Goal: Task Accomplishment & Management: Manage account settings

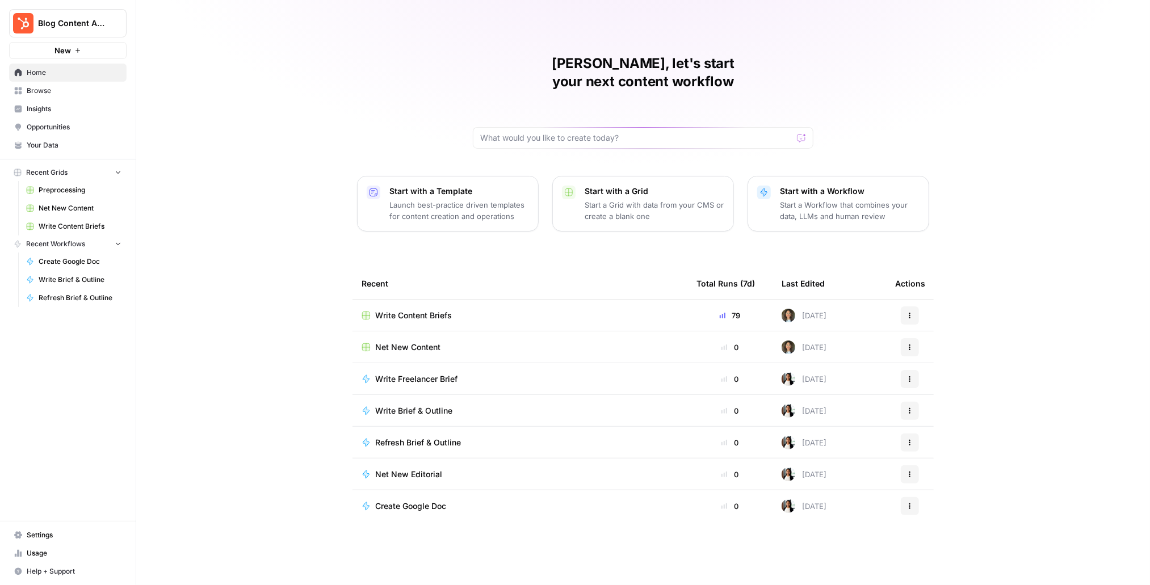
click at [452, 342] on div "Net New Content" at bounding box center [520, 347] width 317 height 11
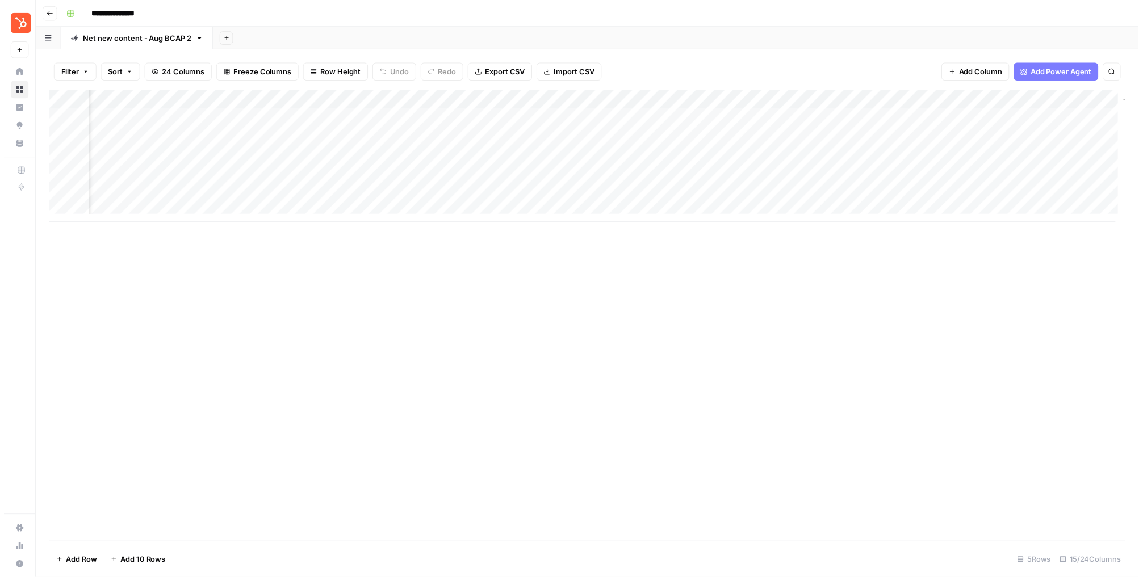
scroll to position [0, 823]
click at [739, 119] on div "Add Column" at bounding box center [591, 158] width 1090 height 134
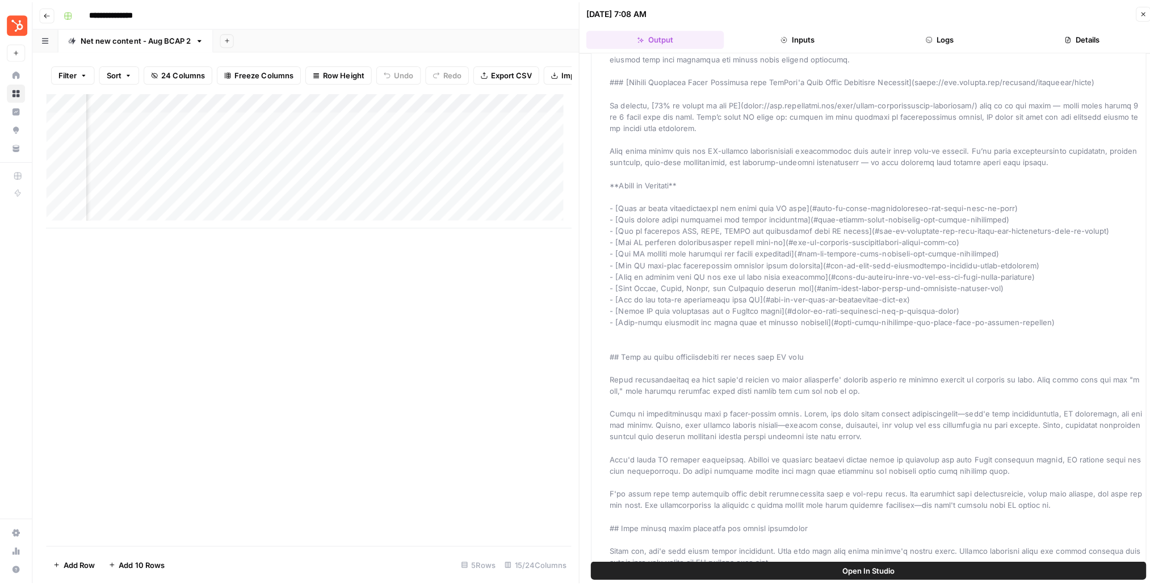
scroll to position [115, 0]
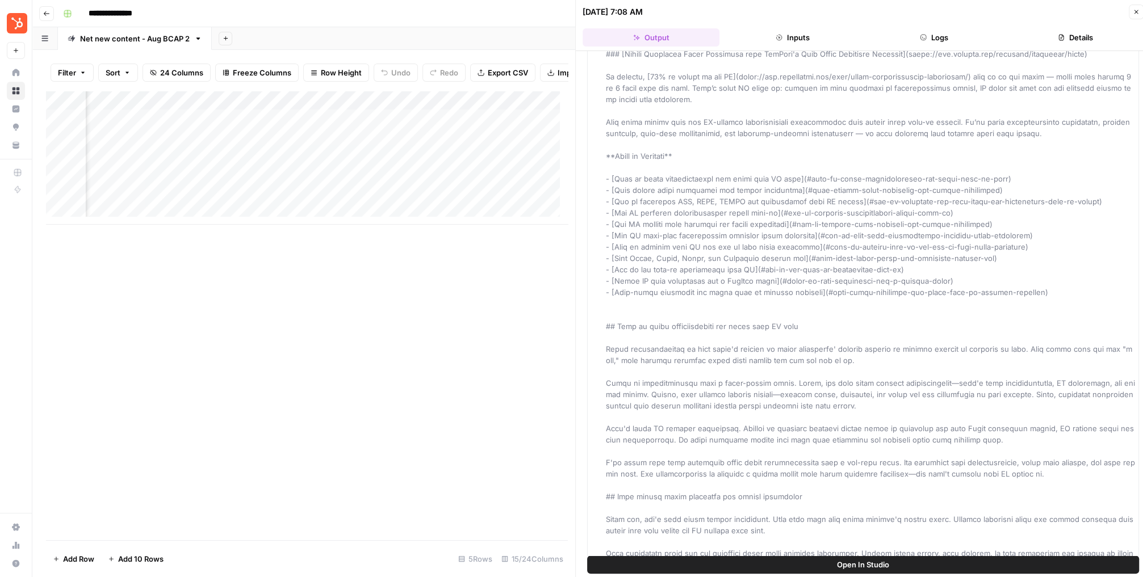
click at [1132, 15] on button "Close" at bounding box center [1135, 12] width 15 height 15
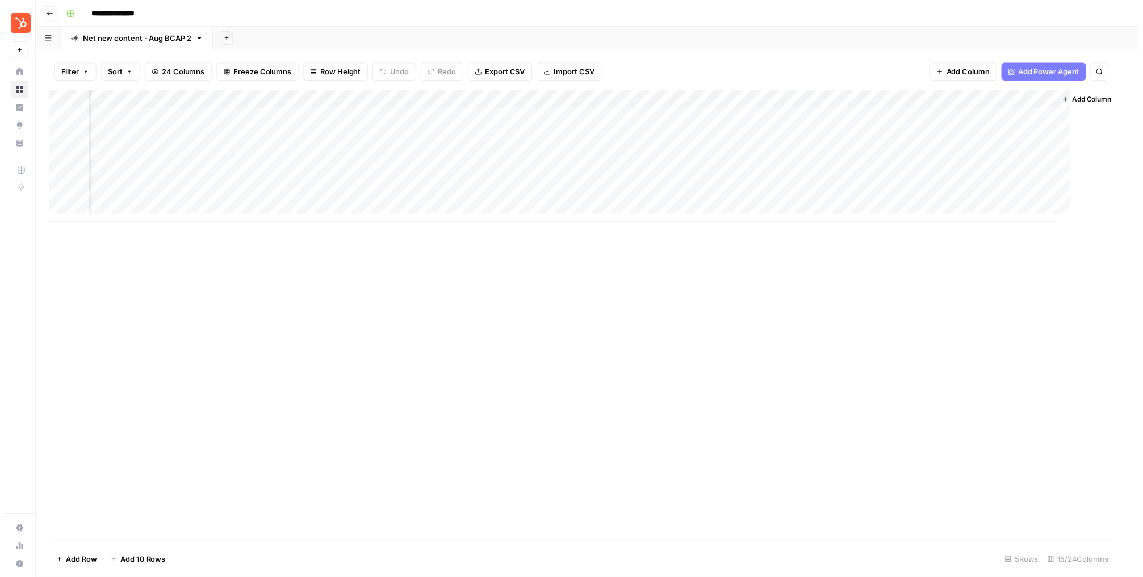
scroll to position [0, 809]
click at [847, 119] on div "Add Column" at bounding box center [591, 158] width 1090 height 134
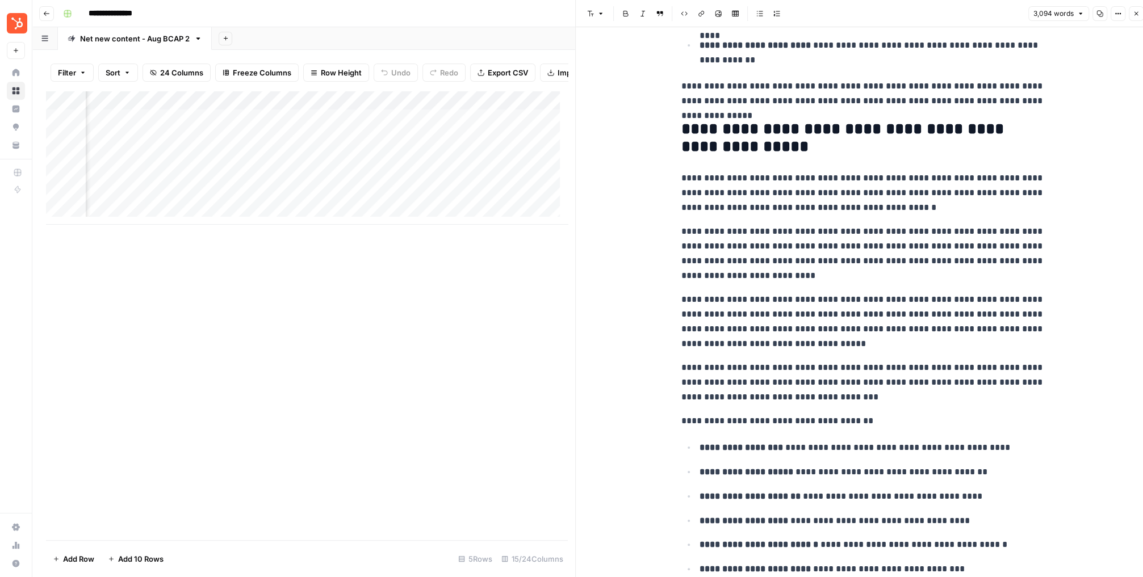
scroll to position [3243, 0]
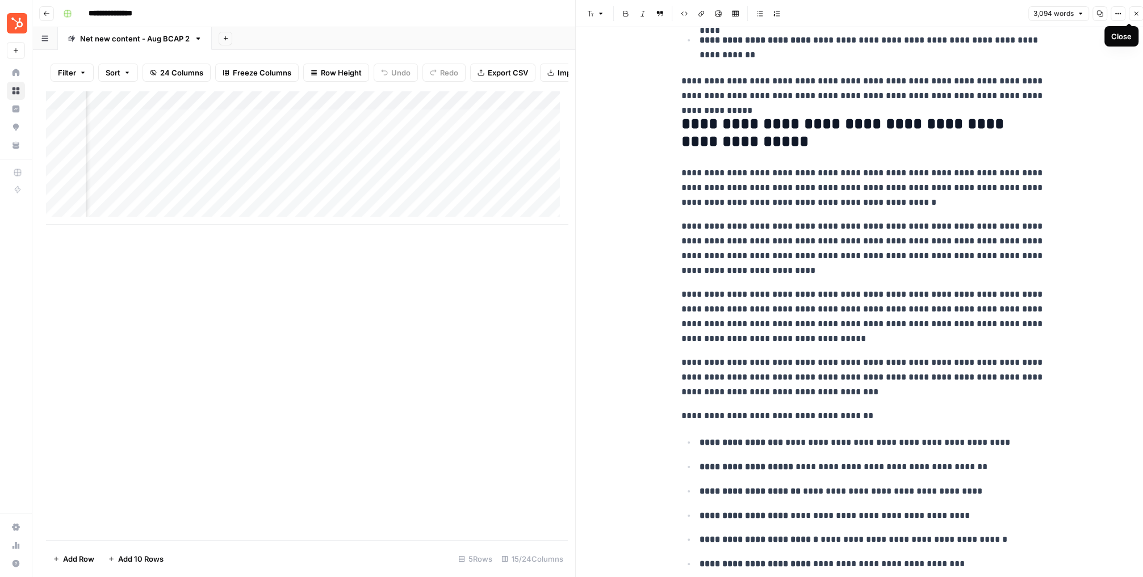
click at [1132, 13] on icon "button" at bounding box center [1135, 13] width 7 height 7
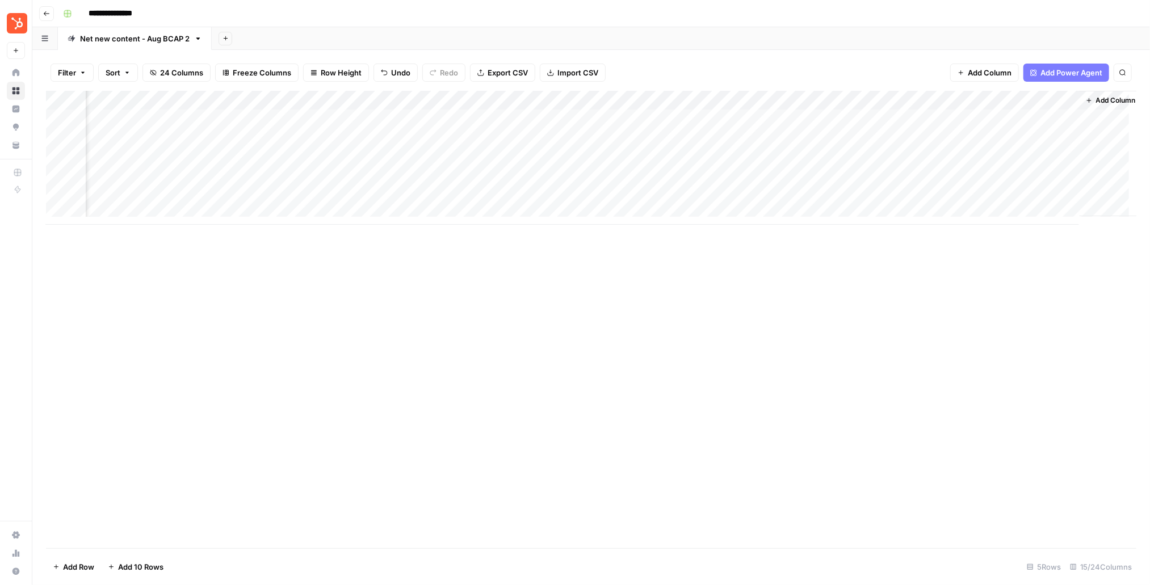
click at [850, 120] on div "Add Column" at bounding box center [591, 158] width 1090 height 134
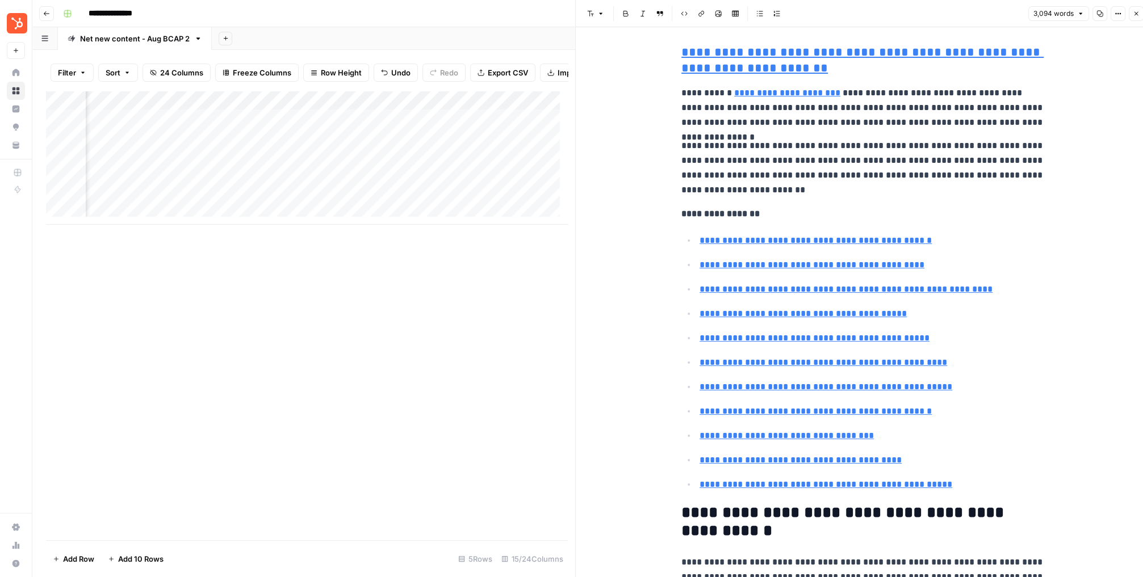
type input "#how-to-use-warm-up-responsibly-with-ai"
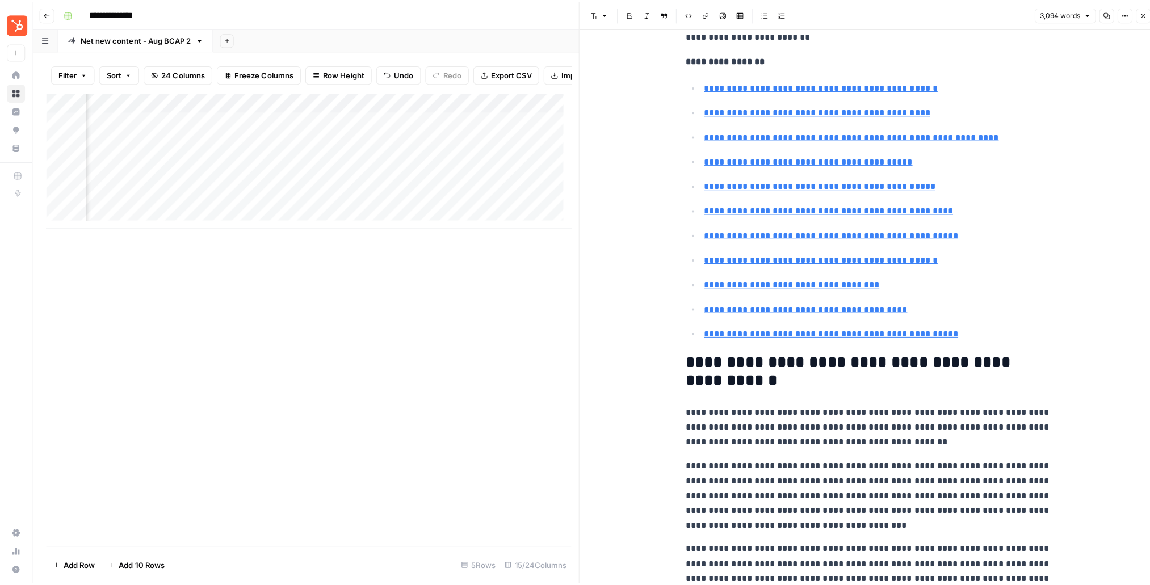
scroll to position [341, 0]
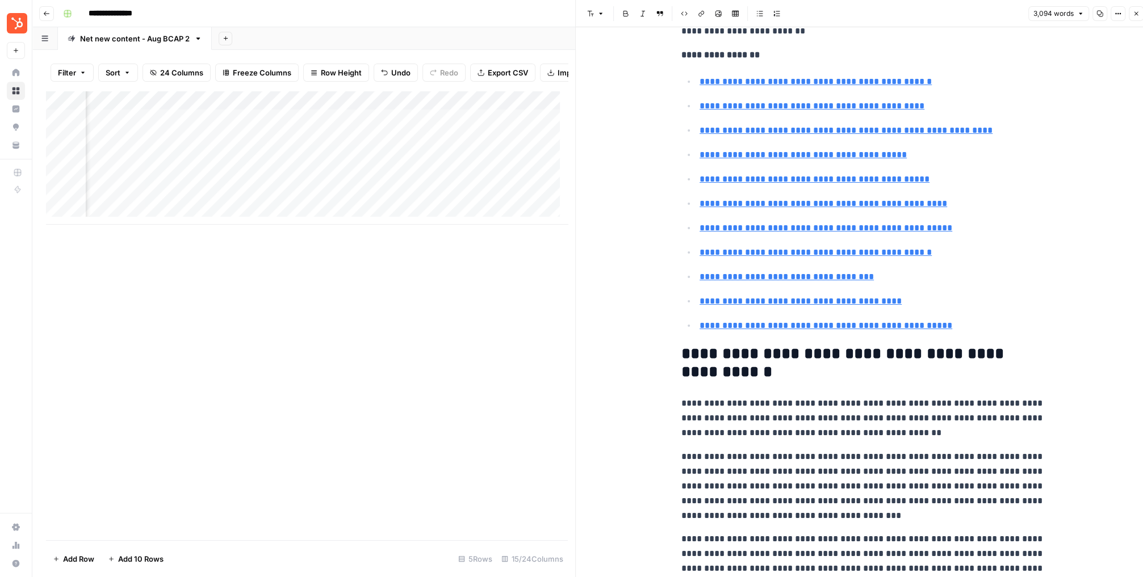
click at [1135, 11] on icon "button" at bounding box center [1135, 13] width 7 height 7
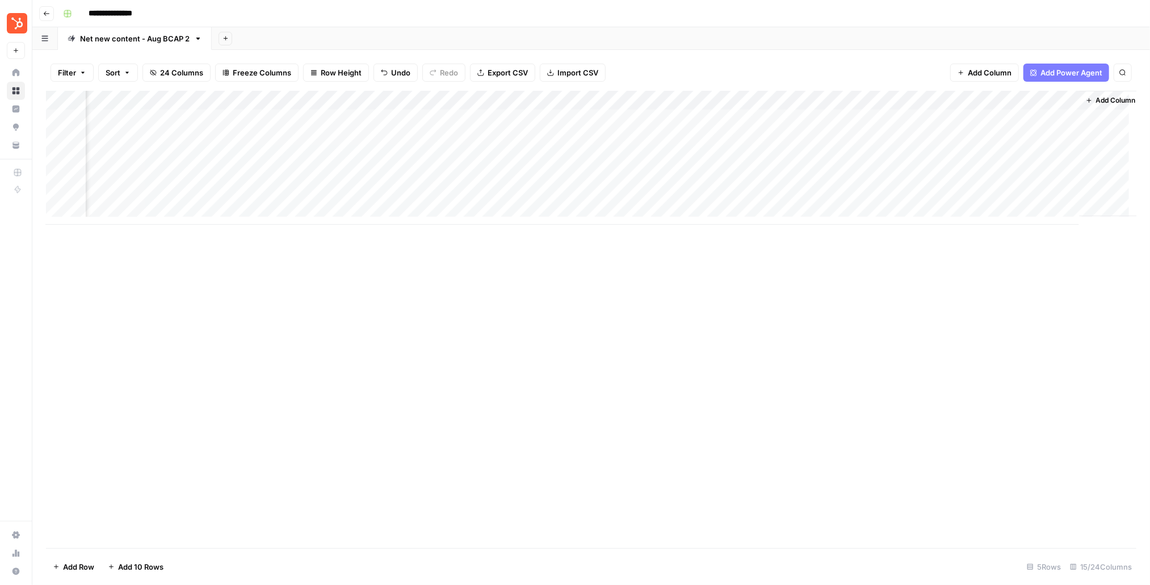
scroll to position [0, 823]
click at [837, 139] on div "Add Column" at bounding box center [591, 158] width 1090 height 134
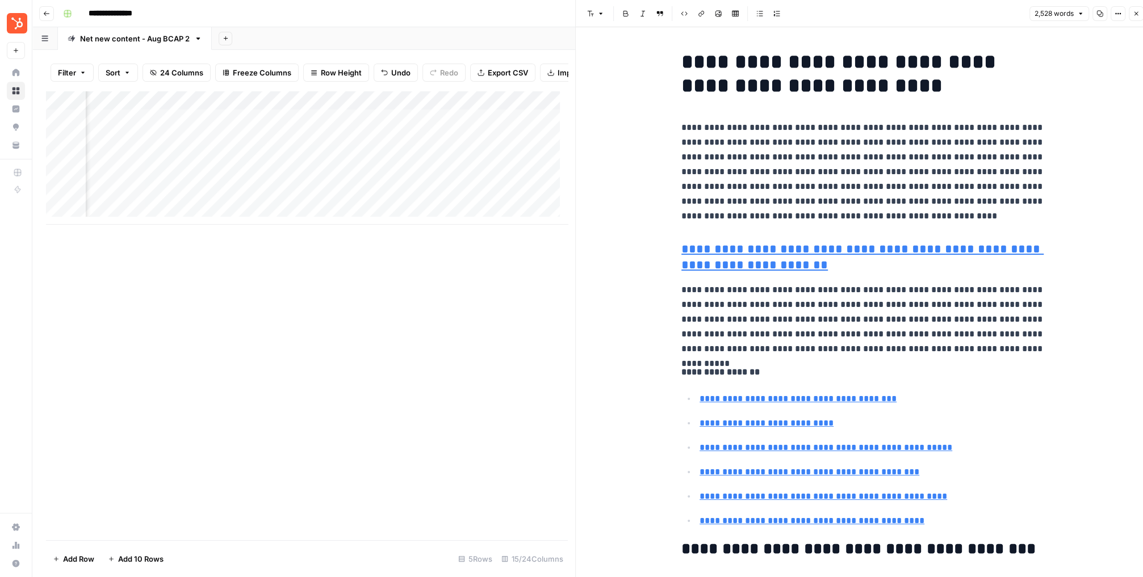
click at [1139, 16] on icon "button" at bounding box center [1135, 13] width 7 height 7
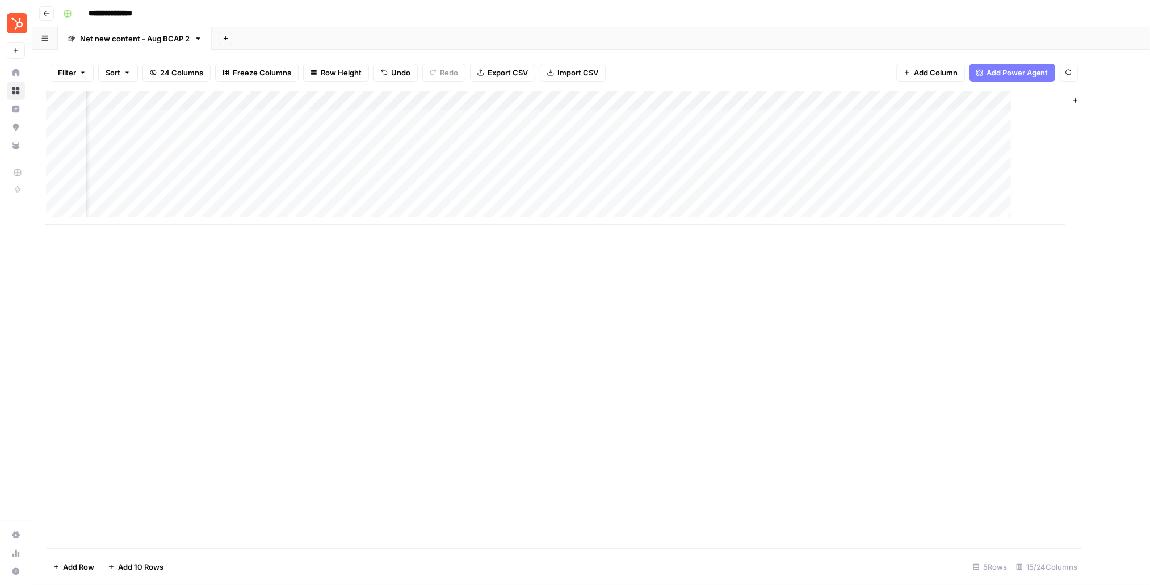
scroll to position [0, 809]
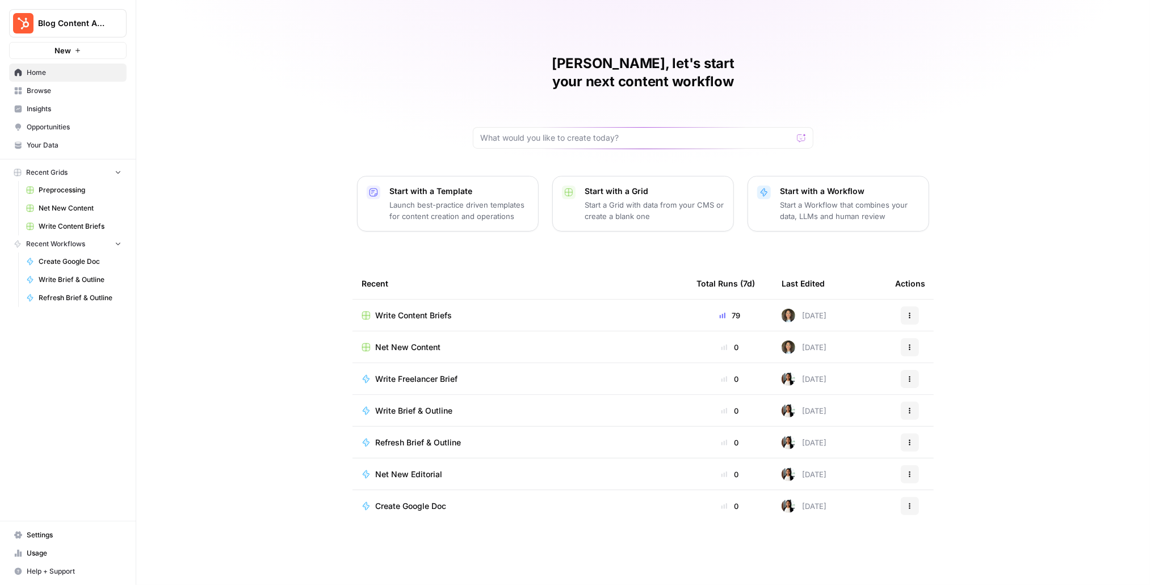
click at [909, 312] on icon "button" at bounding box center [910, 315] width 7 height 7
click at [414, 310] on span "Write Content Briefs" at bounding box center [413, 315] width 77 height 11
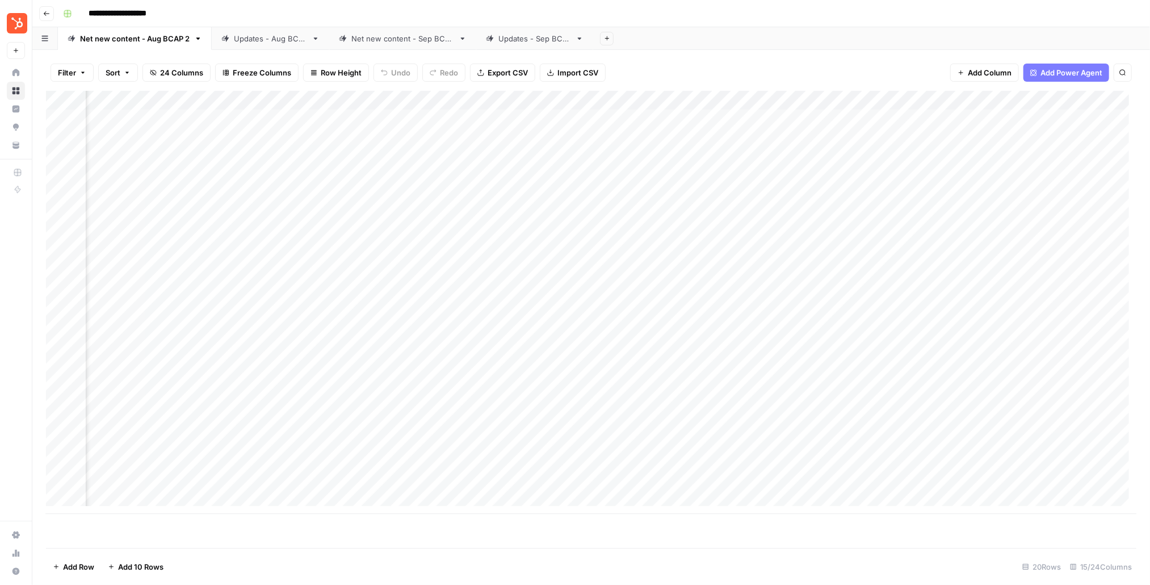
scroll to position [7, 194]
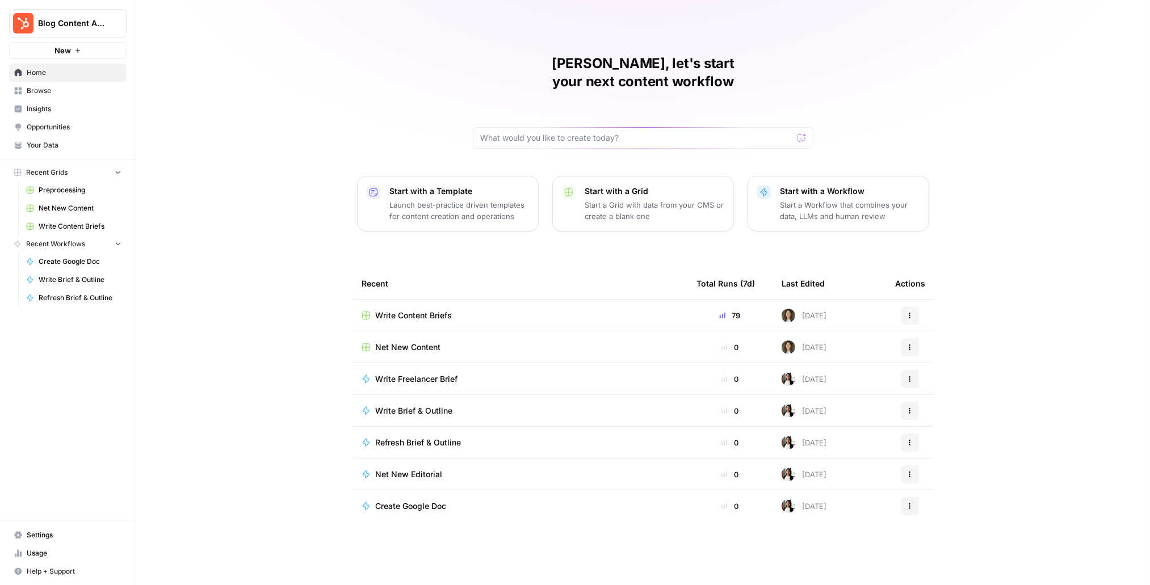
click at [434, 342] on span "Net New Content" at bounding box center [407, 347] width 65 height 11
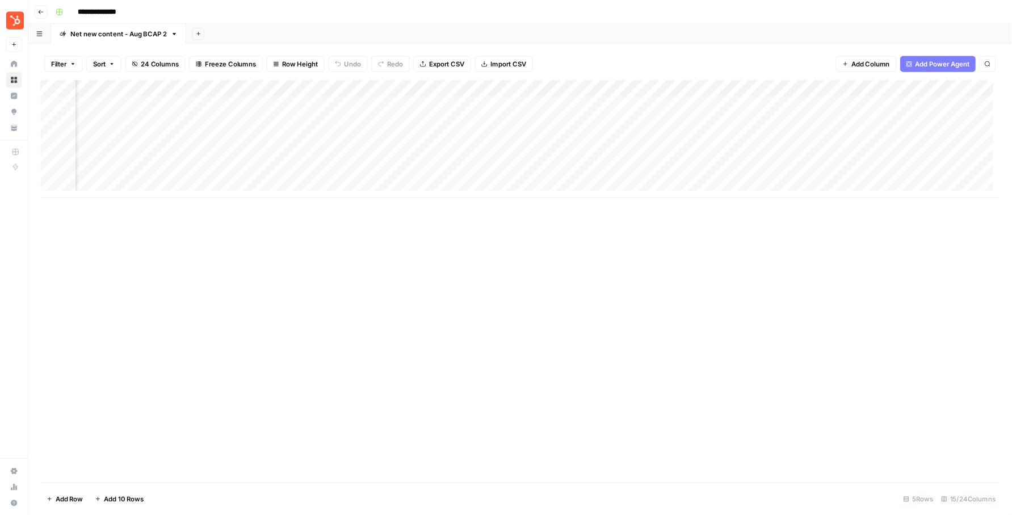
scroll to position [0, 672]
click at [886, 102] on div "Add Column" at bounding box center [591, 158] width 1090 height 134
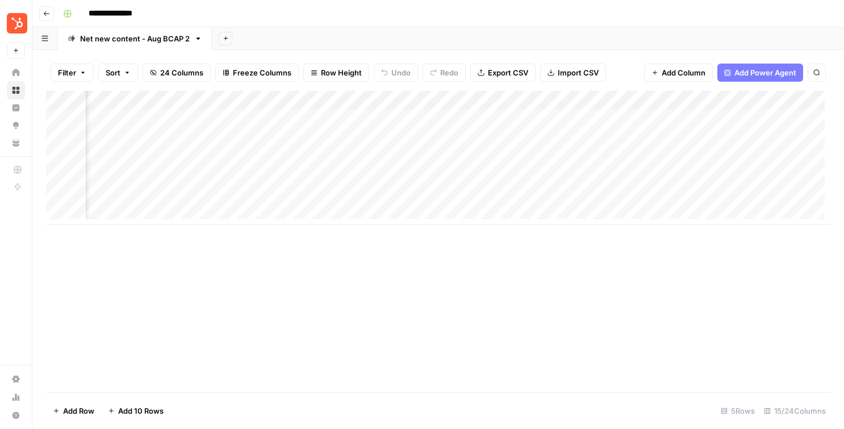
scroll to position [0, 932]
click at [627, 99] on div "Add Column" at bounding box center [438, 158] width 784 height 134
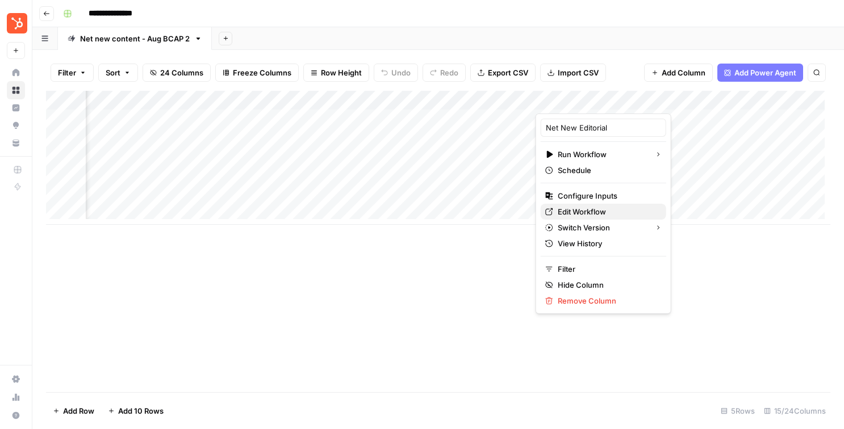
click at [576, 212] on span "Edit Workflow" at bounding box center [606, 211] width 99 height 11
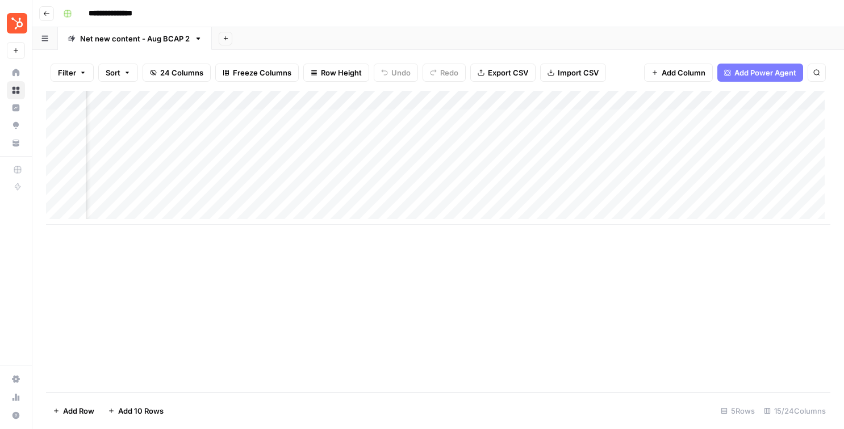
scroll to position [0, 1021]
click at [541, 102] on div "Add Column" at bounding box center [438, 158] width 784 height 134
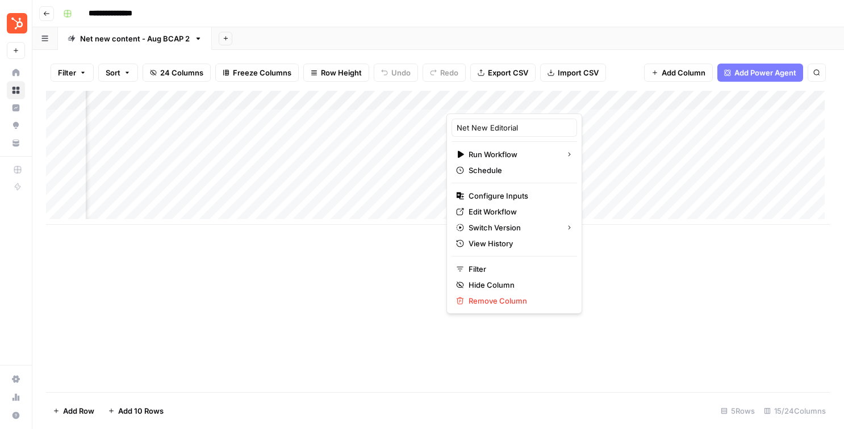
click at [577, 271] on div "Add Column" at bounding box center [438, 241] width 784 height 301
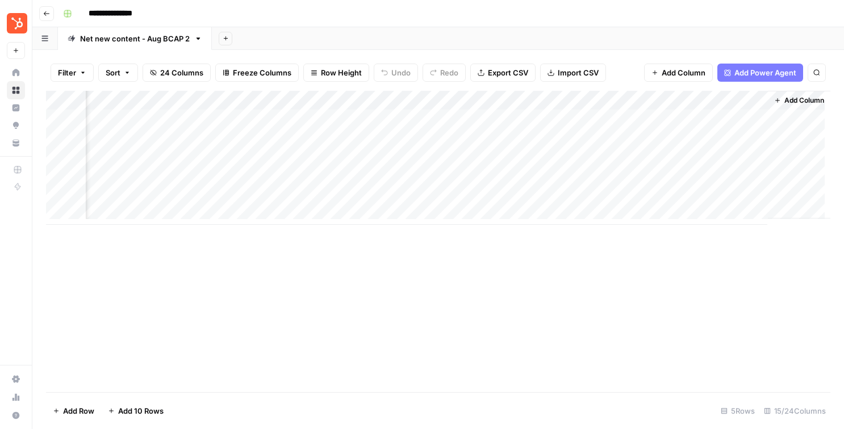
scroll to position [0, 1128]
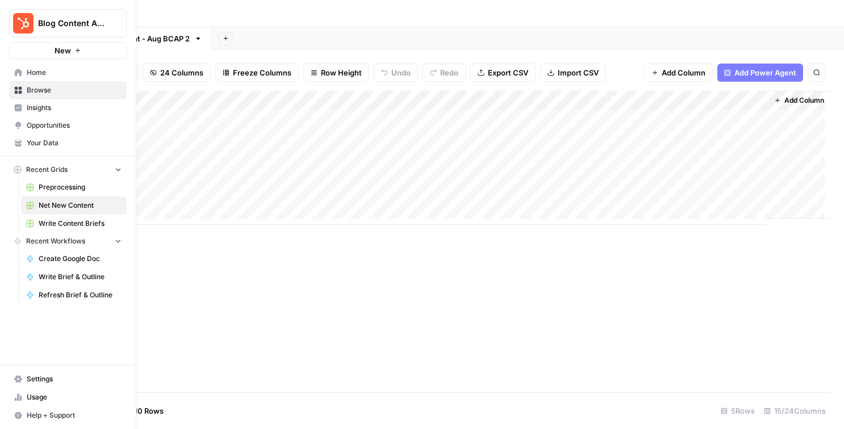
click at [38, 383] on span "Settings" at bounding box center [74, 379] width 95 height 10
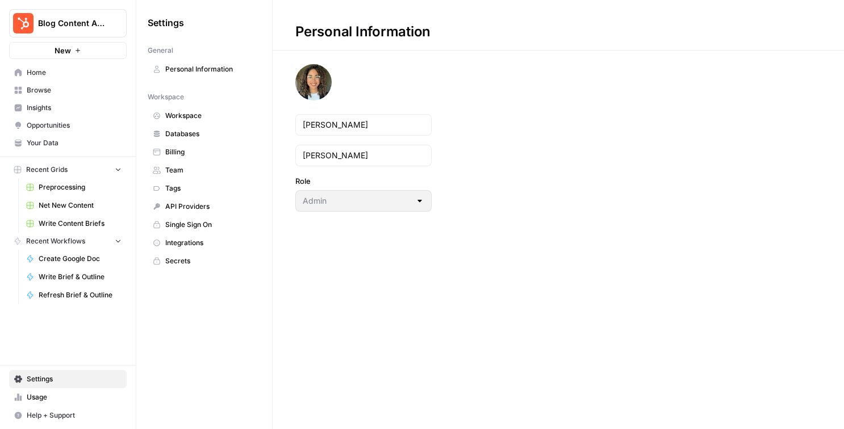
click at [184, 119] on span "Workspace" at bounding box center [210, 116] width 90 height 10
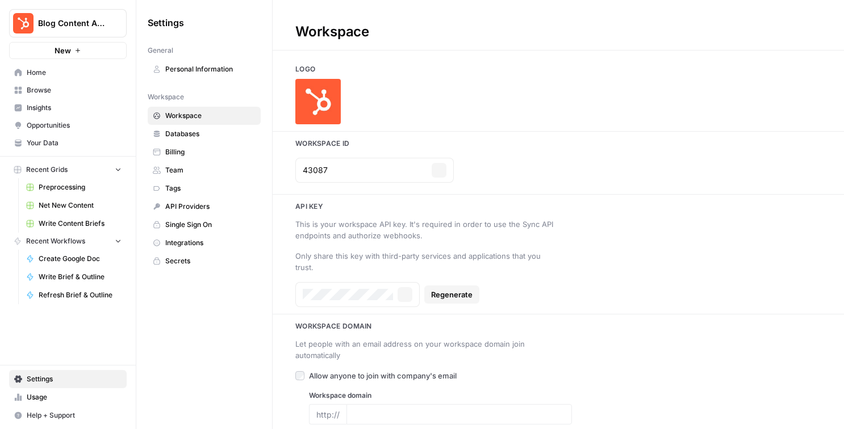
type input "[DOMAIN_NAME]"
click at [191, 133] on span "Databases" at bounding box center [210, 134] width 90 height 10
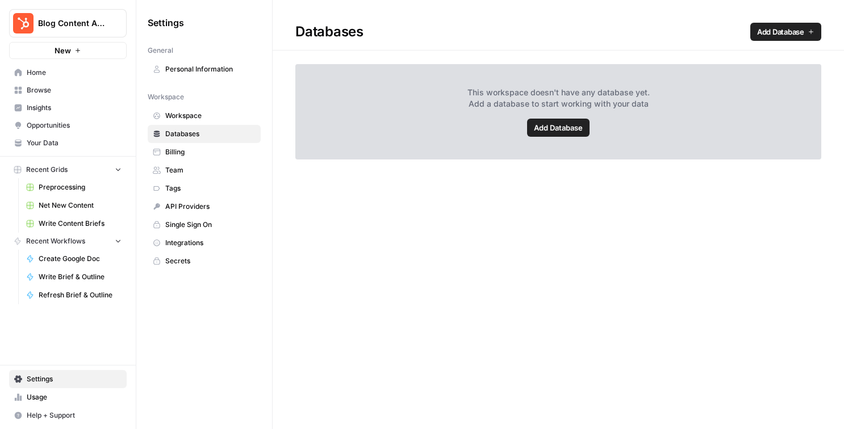
click at [188, 148] on span "Billing" at bounding box center [210, 152] width 90 height 10
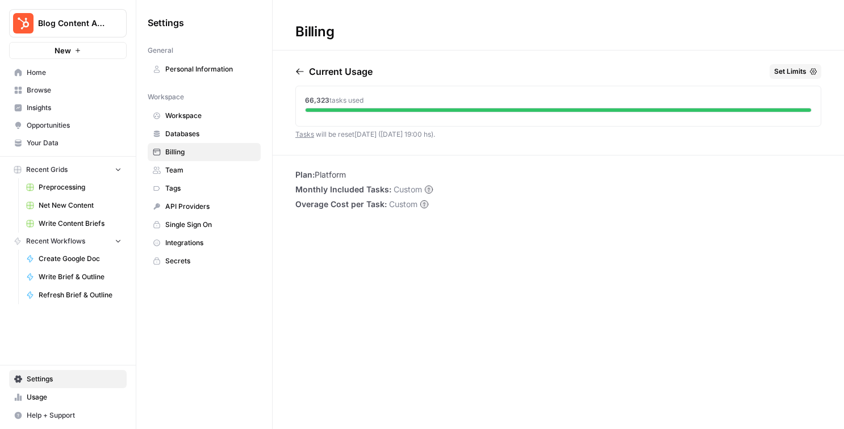
click at [173, 171] on span "Team" at bounding box center [210, 170] width 90 height 10
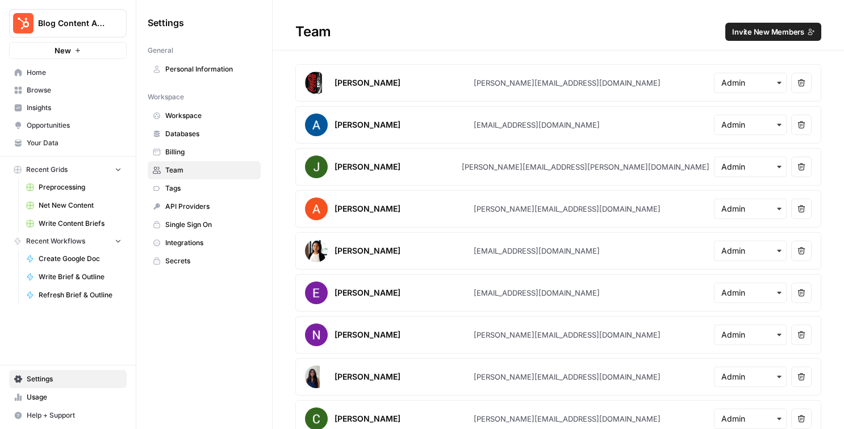
click at [750, 33] on span "Invite New Members" at bounding box center [768, 31] width 72 height 11
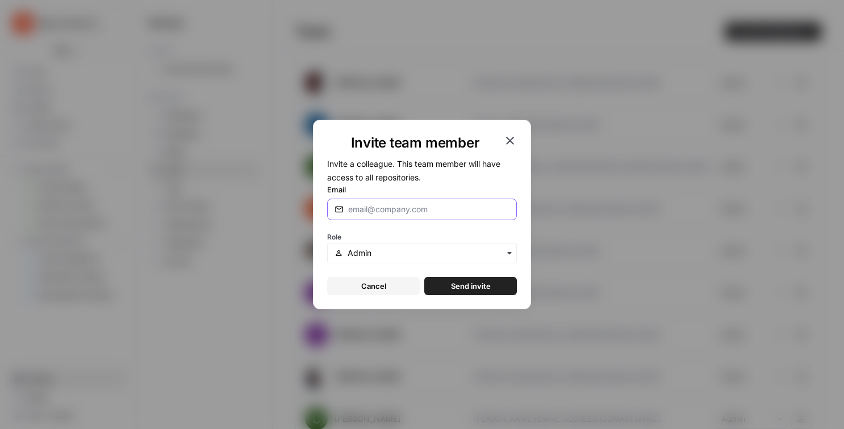
click at [398, 213] on input "Email" at bounding box center [428, 209] width 161 height 11
click at [359, 209] on input "jju" at bounding box center [428, 209] width 161 height 11
paste input "[EMAIL_ADDRESS][DOMAIN_NAME]"
type input "[EMAIL_ADDRESS][DOMAIN_NAME]"
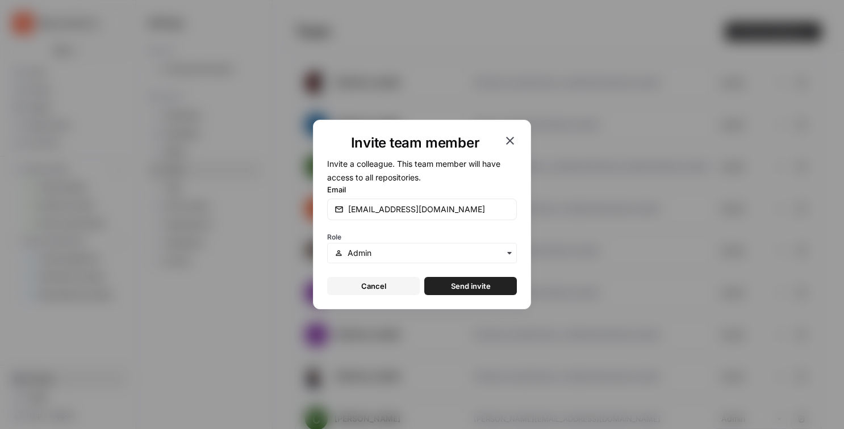
click at [479, 286] on span "Send invite" at bounding box center [471, 285] width 40 height 11
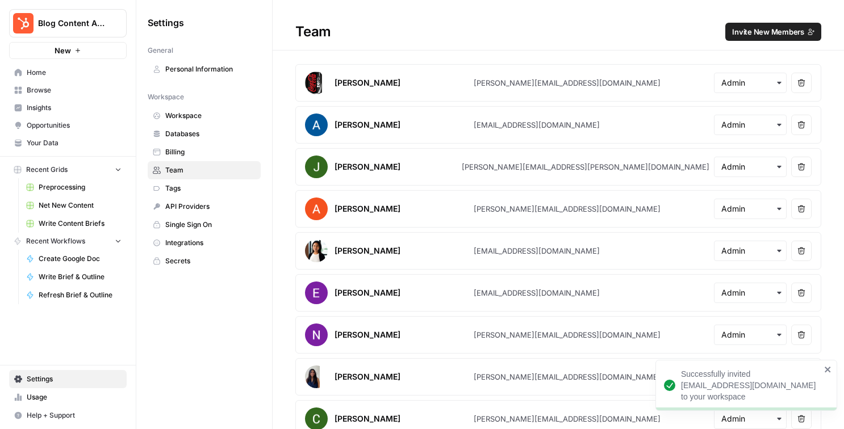
click at [760, 38] on button "Invite New Members" at bounding box center [773, 32] width 96 height 18
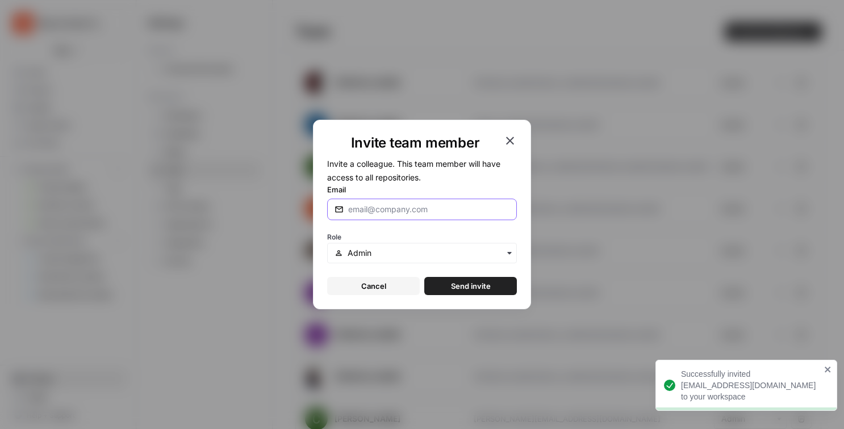
click at [404, 212] on input "Email" at bounding box center [428, 209] width 161 height 11
click at [513, 141] on icon "button" at bounding box center [510, 141] width 14 height 14
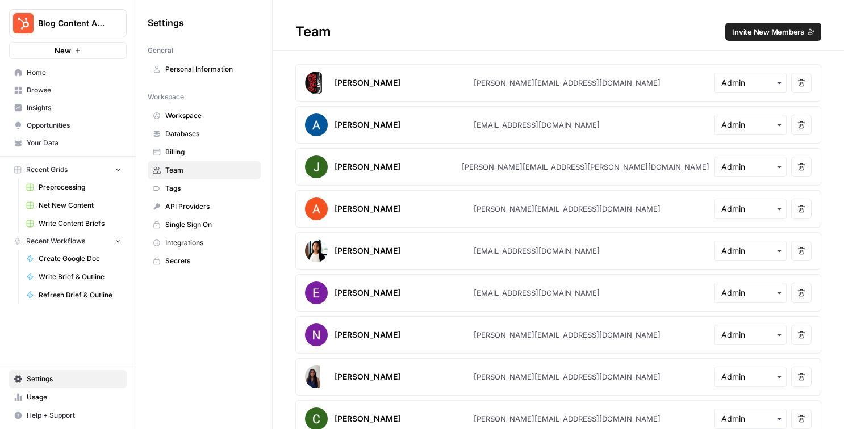
click at [762, 28] on span "Invite New Members" at bounding box center [768, 31] width 72 height 11
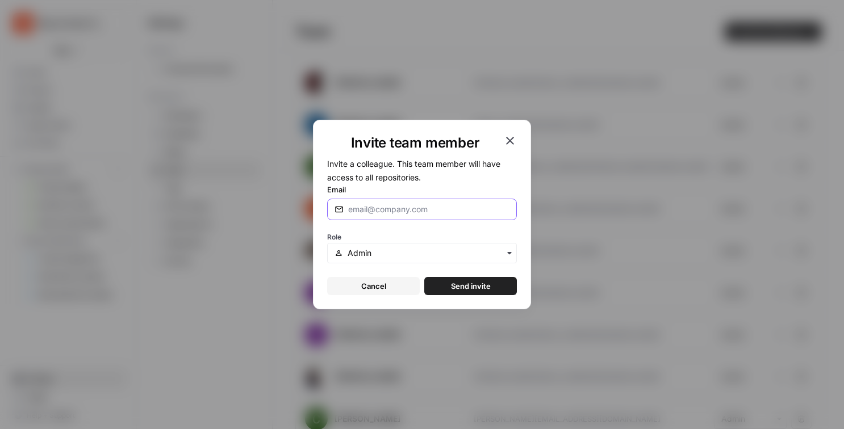
click at [427, 213] on input "Email" at bounding box center [428, 209] width 161 height 11
type input "k"
click at [368, 210] on input "Email" at bounding box center [428, 209] width 161 height 11
paste input "[EMAIL_ADDRESS][DOMAIN_NAME]"
click at [466, 209] on input "[EMAIL_ADDRESS][DOMAIN_NAME]" at bounding box center [428, 209] width 161 height 11
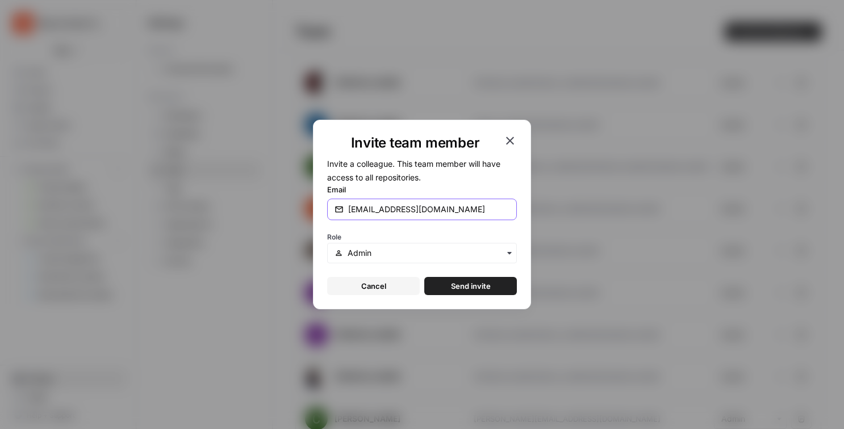
type input "[EMAIL_ADDRESS][DOMAIN_NAME]"
click at [474, 249] on input "text" at bounding box center [428, 252] width 162 height 11
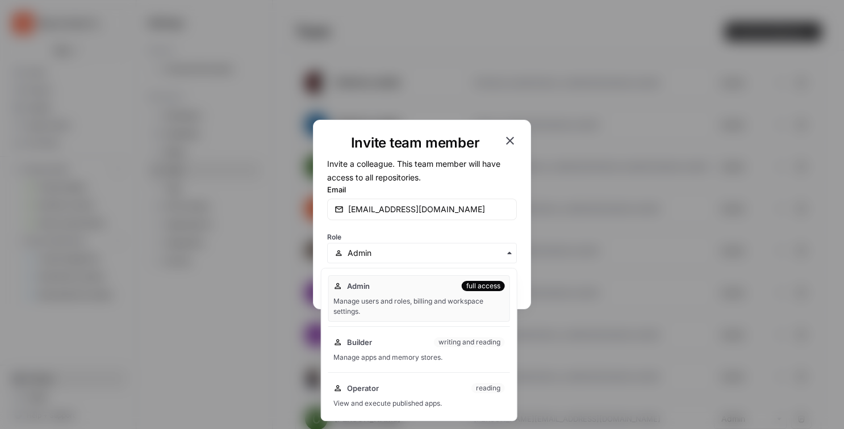
click at [473, 233] on div "Role" at bounding box center [422, 246] width 190 height 34
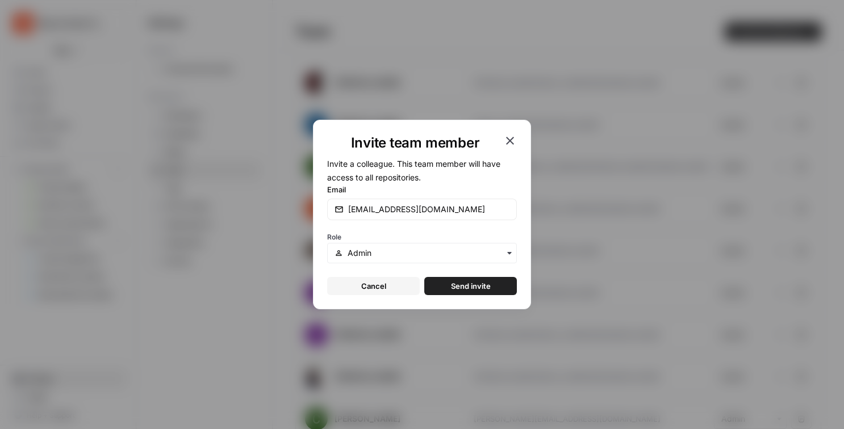
click at [482, 289] on span "Send invite" at bounding box center [471, 285] width 40 height 11
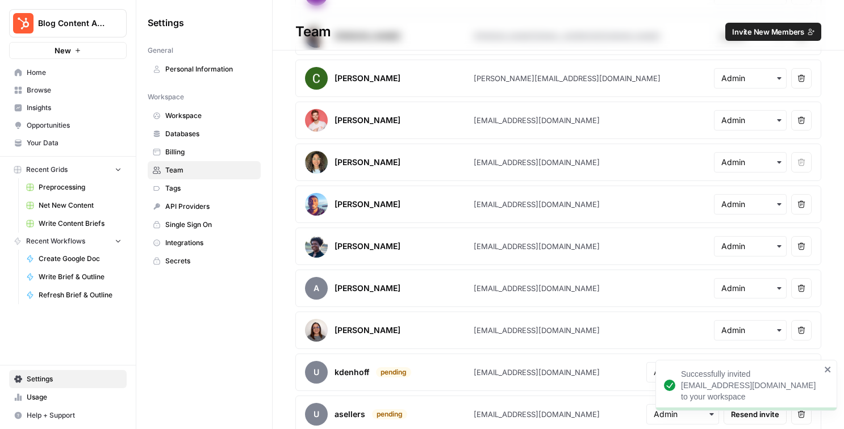
scroll to position [467, 0]
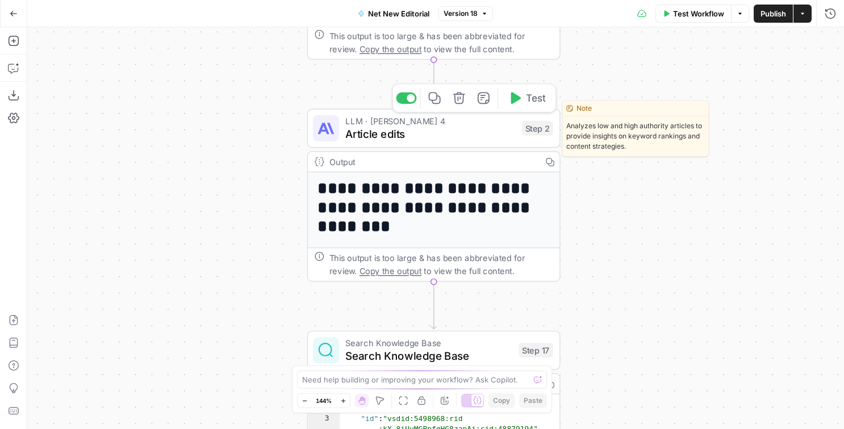
click at [419, 137] on span "Article edits" at bounding box center [430, 134] width 170 height 16
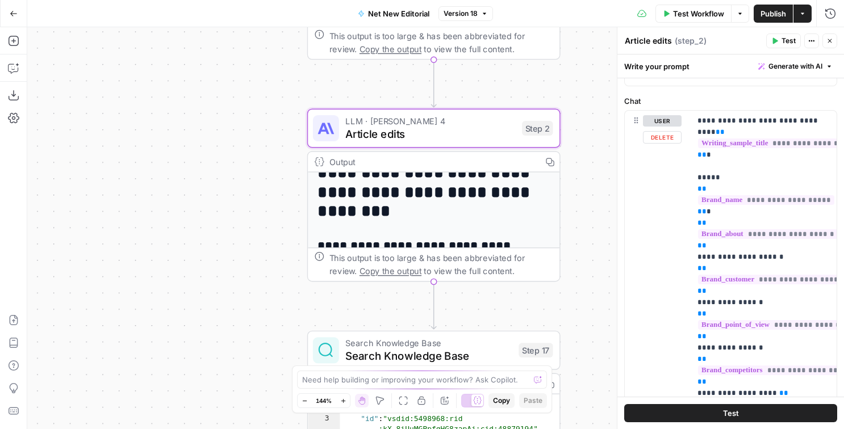
scroll to position [136, 0]
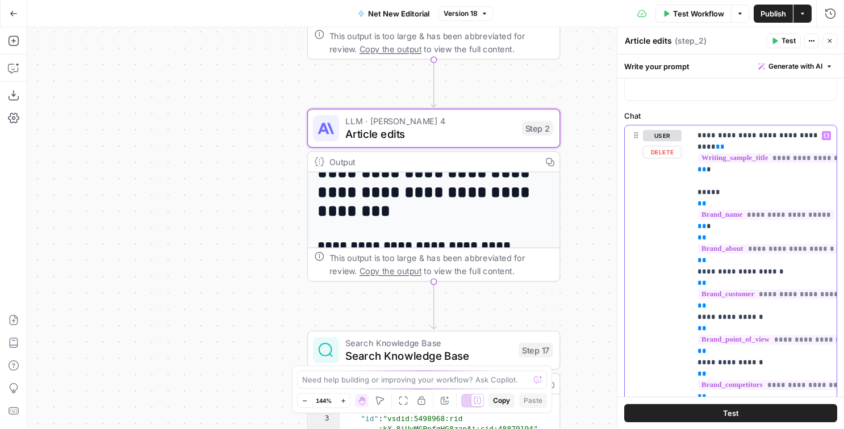
click at [712, 192] on p "**********" at bounding box center [760, 323] width 127 height 386
click at [724, 191] on p "**********" at bounding box center [760, 323] width 127 height 386
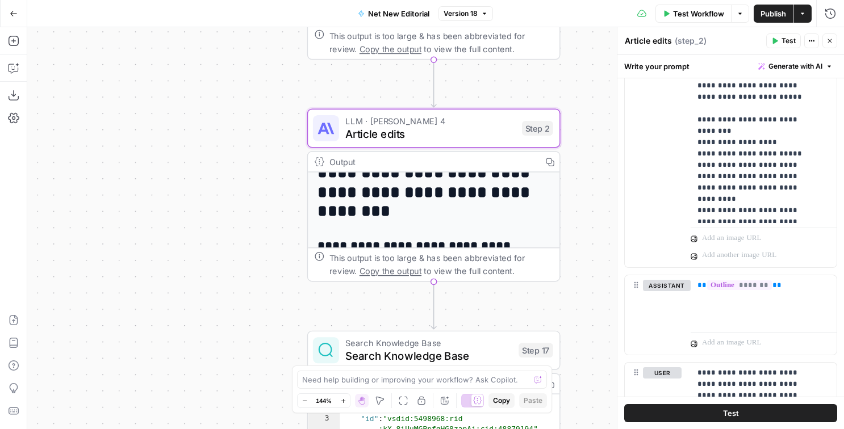
scroll to position [905, 0]
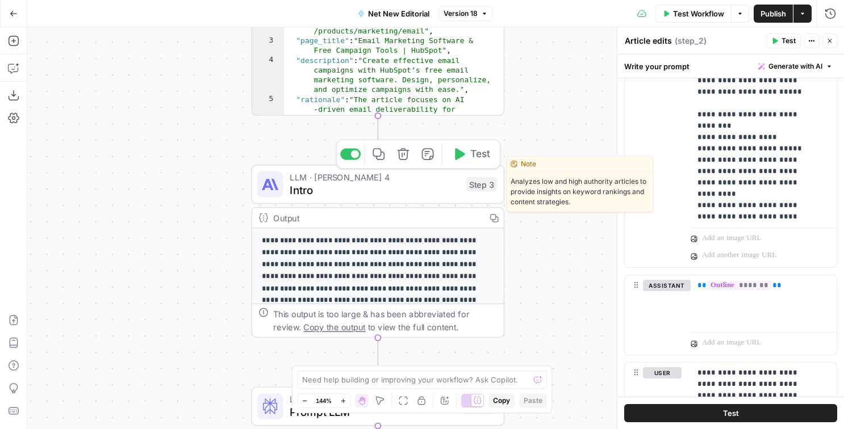
click at [384, 193] on span "Intro" at bounding box center [375, 190] width 170 height 16
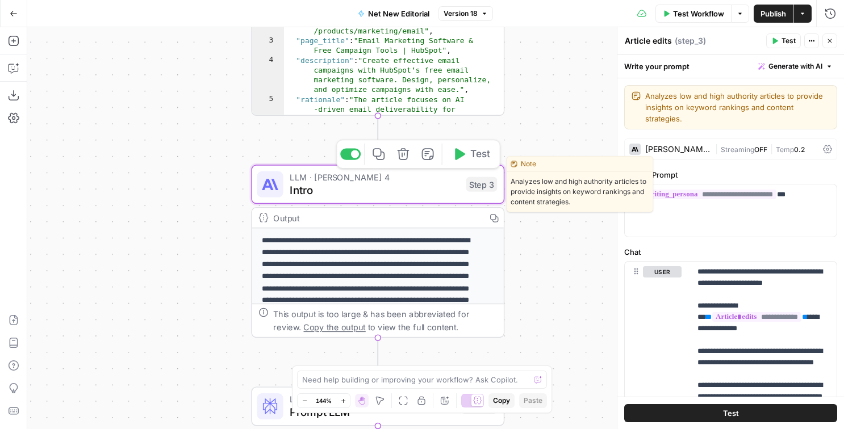
type textarea "Intro"
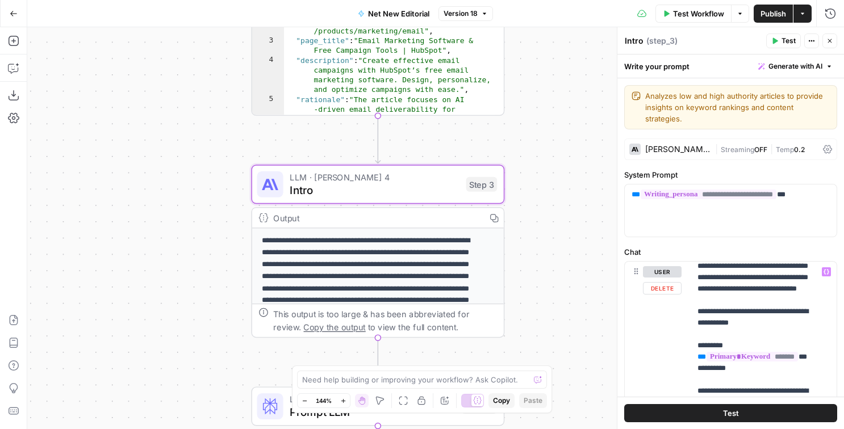
scroll to position [269, 0]
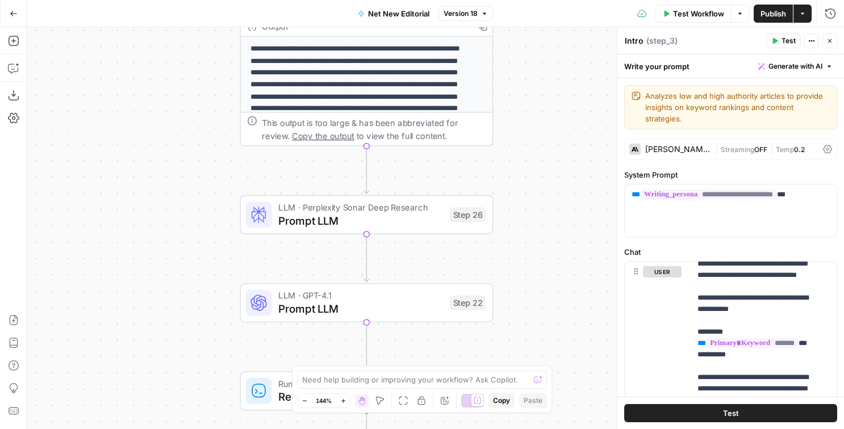
click at [15, 16] on icon "button" at bounding box center [14, 14] width 8 height 8
